Goal: Task Accomplishment & Management: Use online tool/utility

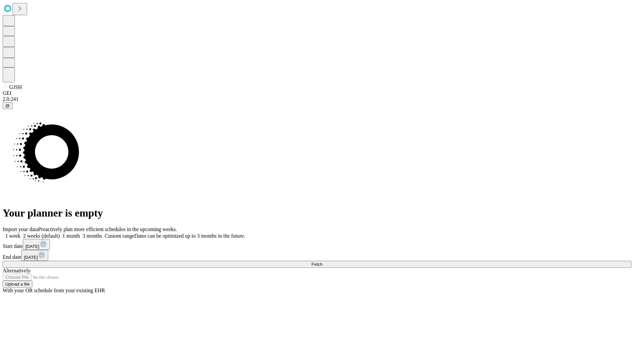
click at [322, 262] on span "Fetch" at bounding box center [316, 264] width 11 height 5
